Goal: Information Seeking & Learning: Compare options

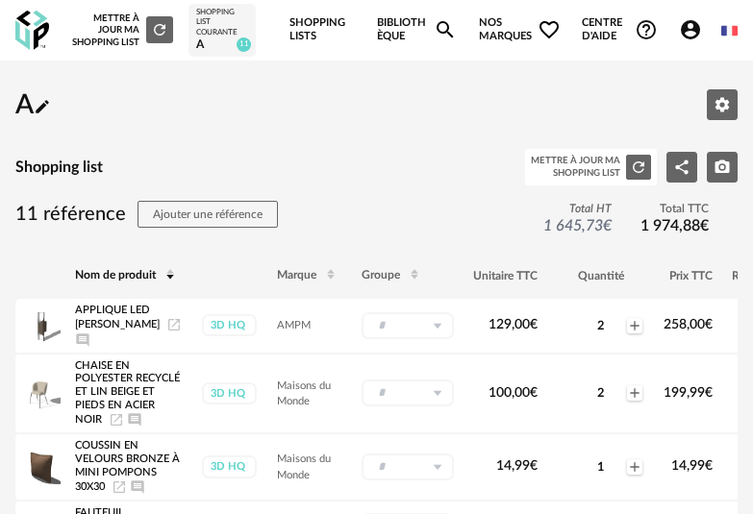
scroll to position [664, 0]
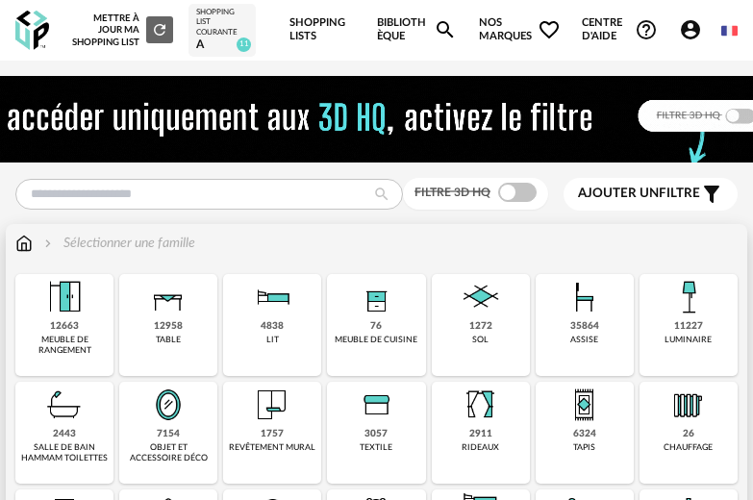
click at [576, 312] on img at bounding box center [585, 297] width 46 height 46
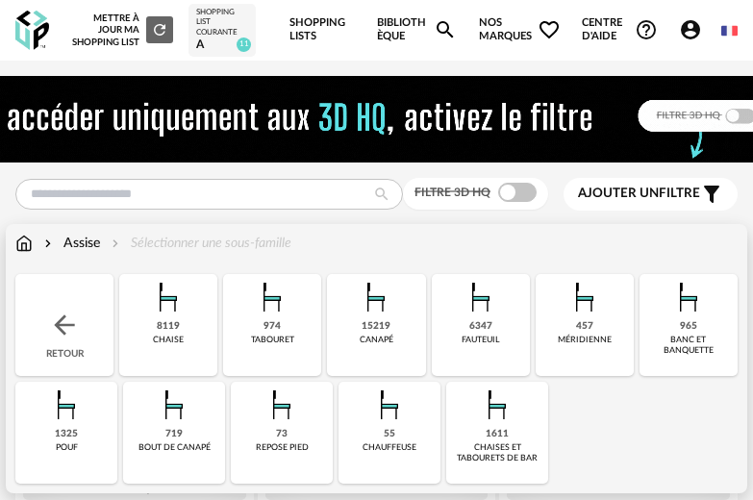
click at [395, 323] on div "15219 canapé" at bounding box center [376, 325] width 98 height 102
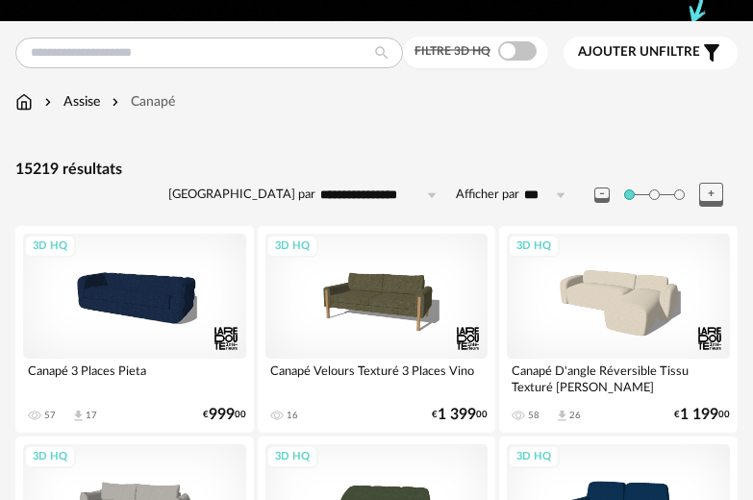
scroll to position [131, 0]
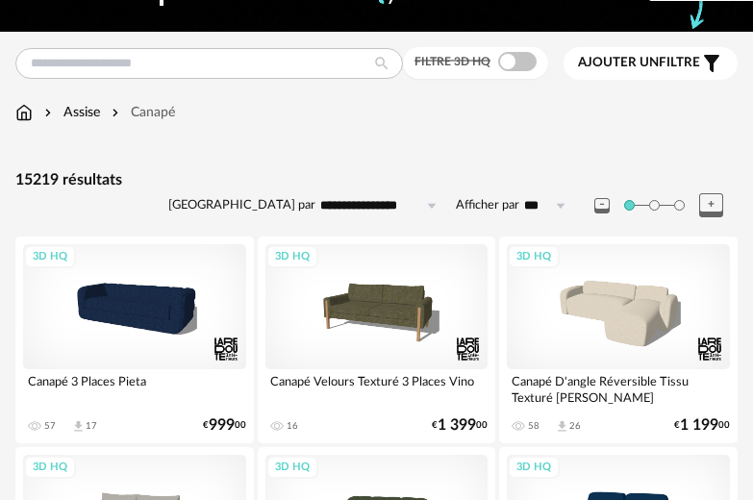
click at [517, 64] on span at bounding box center [517, 61] width 38 height 19
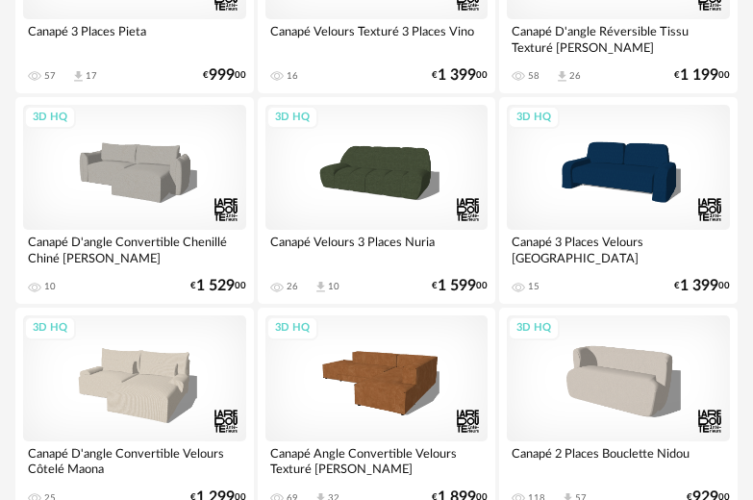
scroll to position [187, 0]
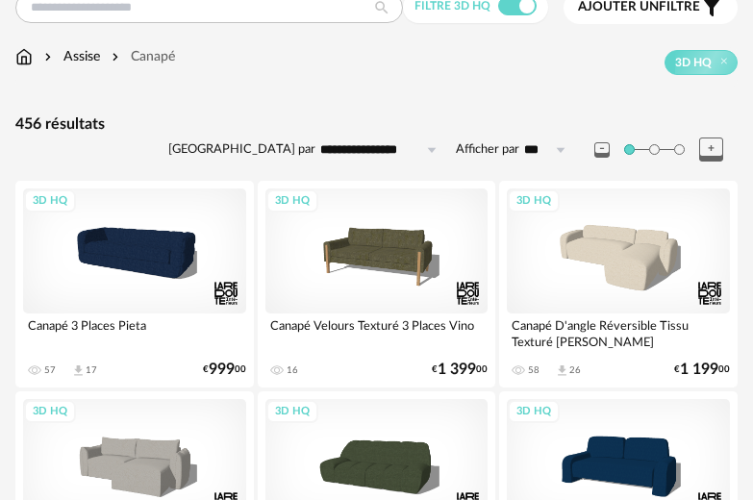
click at [398, 160] on input "**********" at bounding box center [381, 150] width 133 height 31
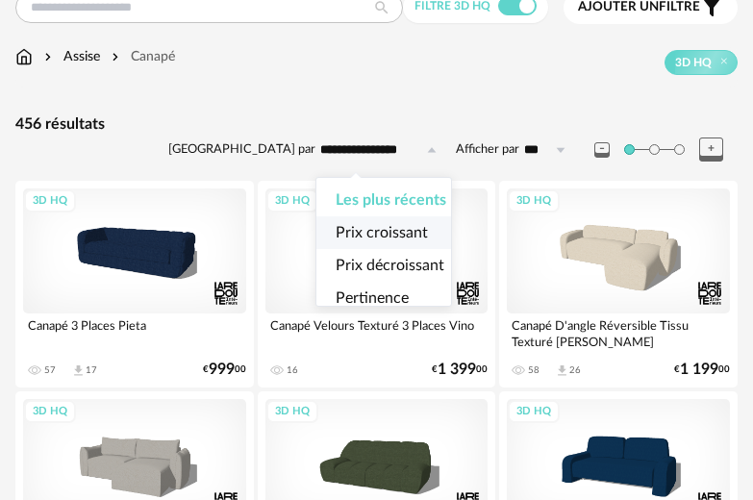
click at [385, 237] on span "Prix croissant" at bounding box center [382, 232] width 92 height 15
type input "**********"
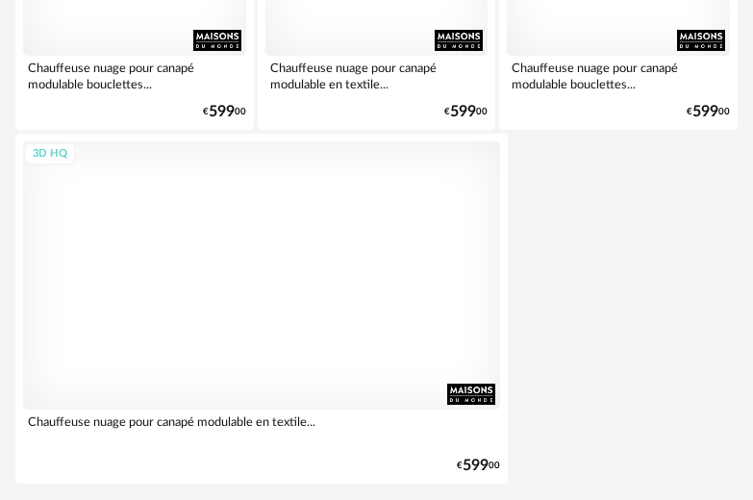
scroll to position [7301, 0]
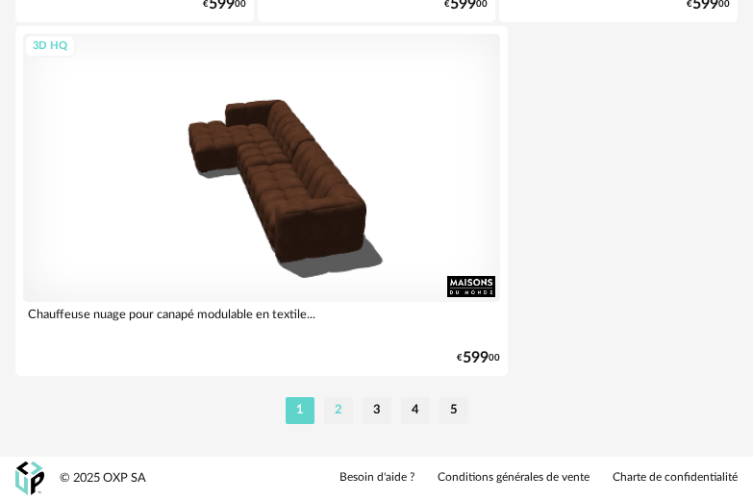
click at [340, 405] on li "2" at bounding box center [338, 410] width 29 height 27
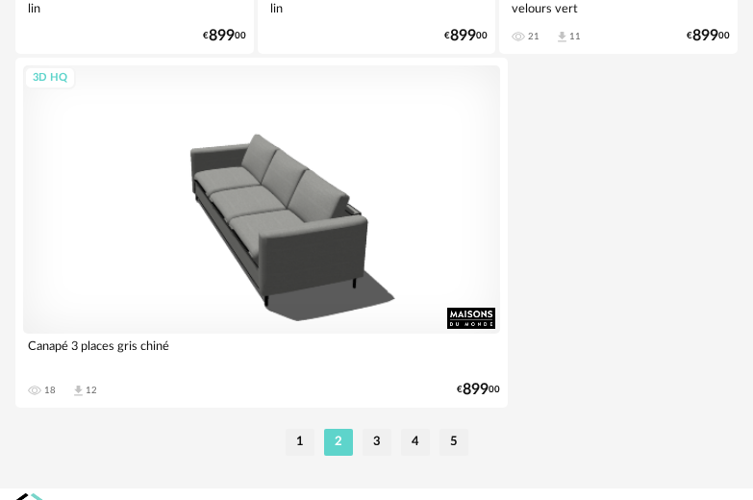
scroll to position [7301, 0]
